Goal: Transaction & Acquisition: Purchase product/service

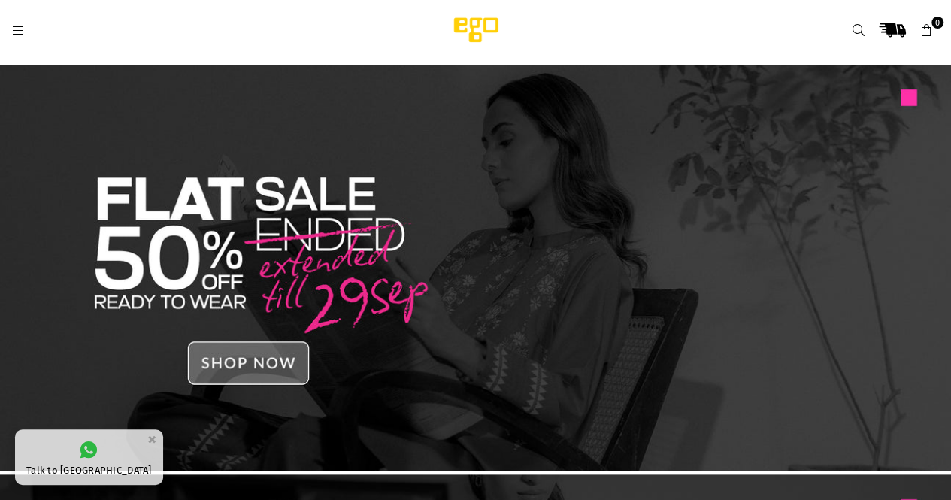
click at [848, 32] on link at bounding box center [858, 30] width 27 height 27
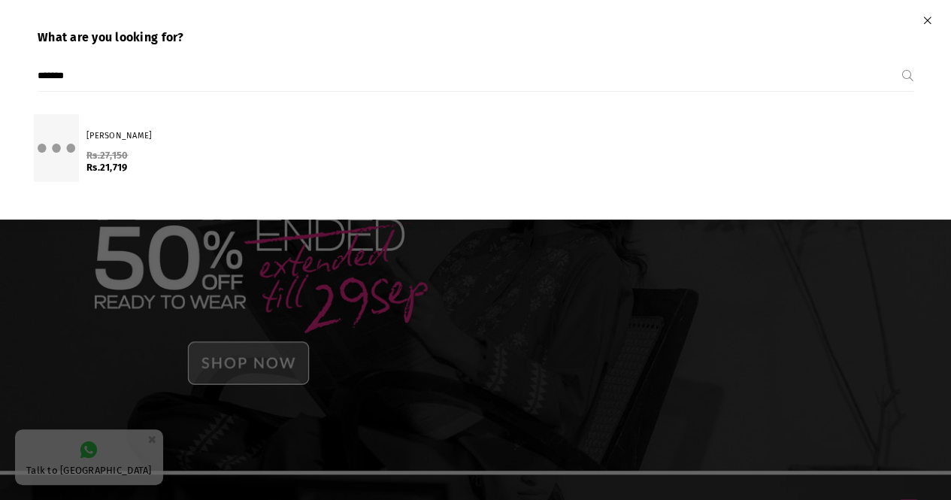
type input "*******"
click at [902, 61] on button "Submit" at bounding box center [907, 76] width 11 height 30
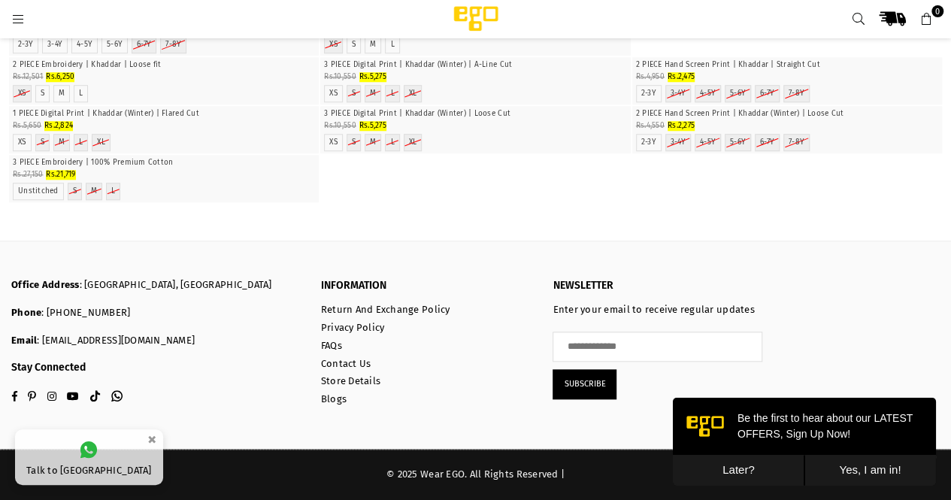
scroll to position [4740, 0]
